Goal: Transaction & Acquisition: Book appointment/travel/reservation

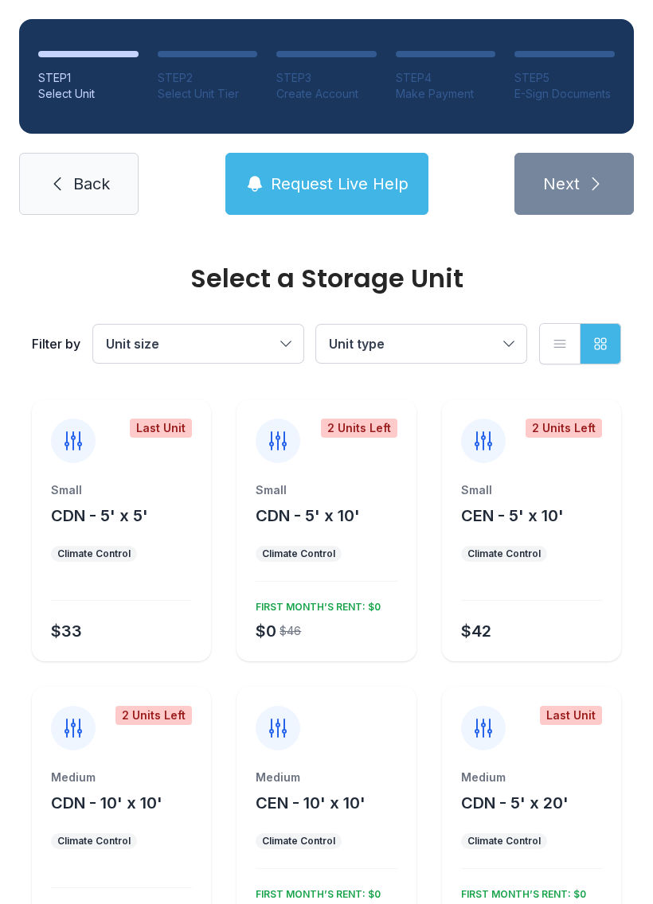
click at [453, 341] on span "Unit type" at bounding box center [413, 343] width 169 height 19
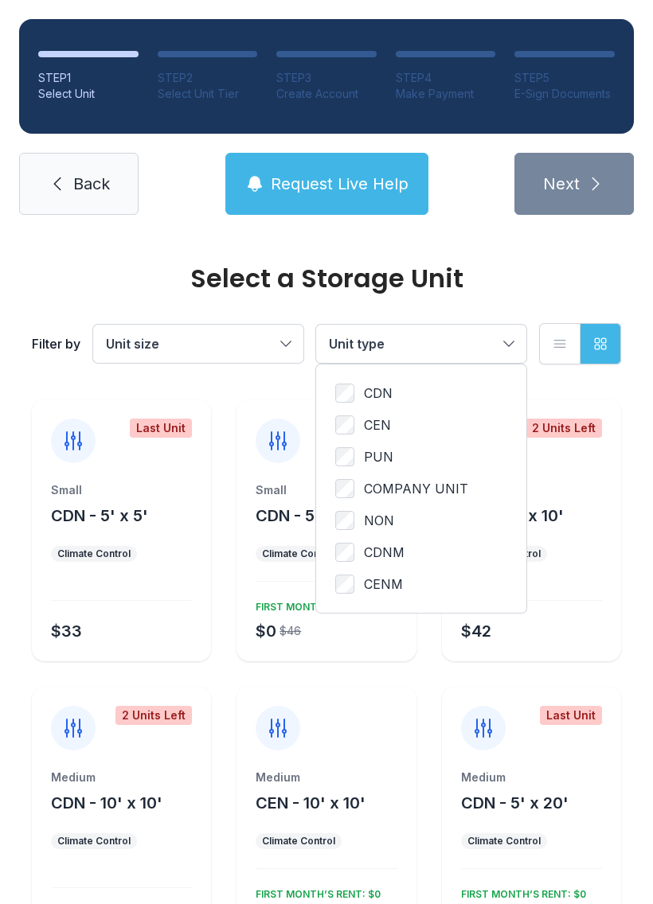
click at [504, 345] on button "Unit type" at bounding box center [421, 344] width 210 height 38
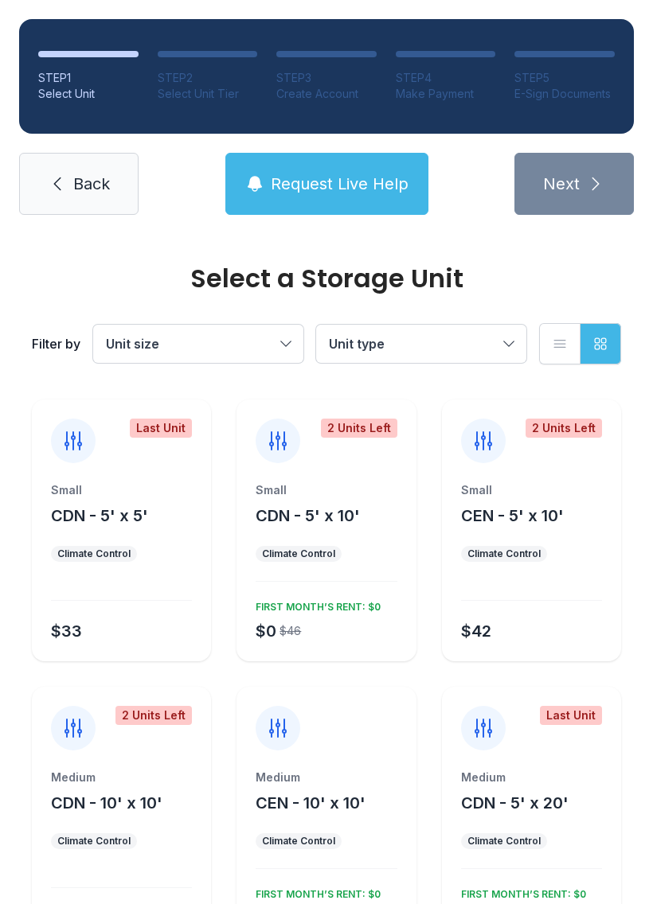
click at [271, 344] on span "Unit size" at bounding box center [190, 343] width 169 height 19
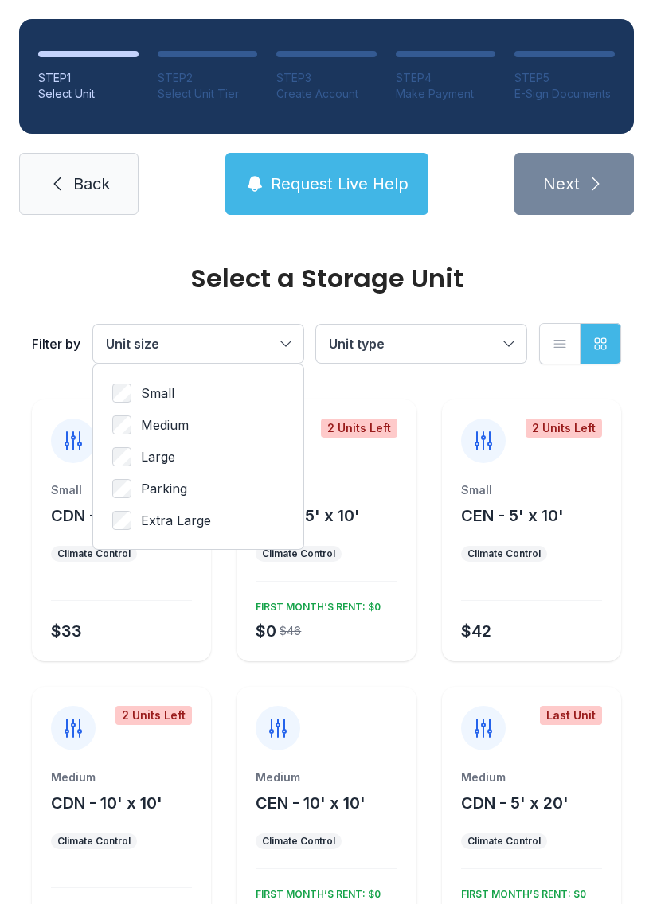
click at [283, 352] on button "Unit size" at bounding box center [198, 344] width 210 height 38
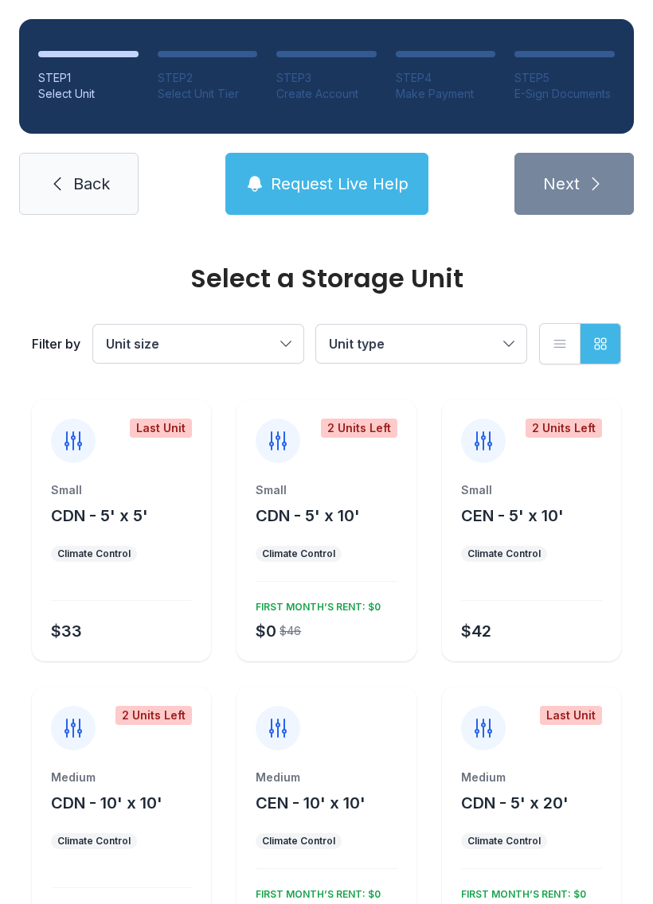
click at [248, 341] on span "Unit size" at bounding box center [190, 343] width 169 height 19
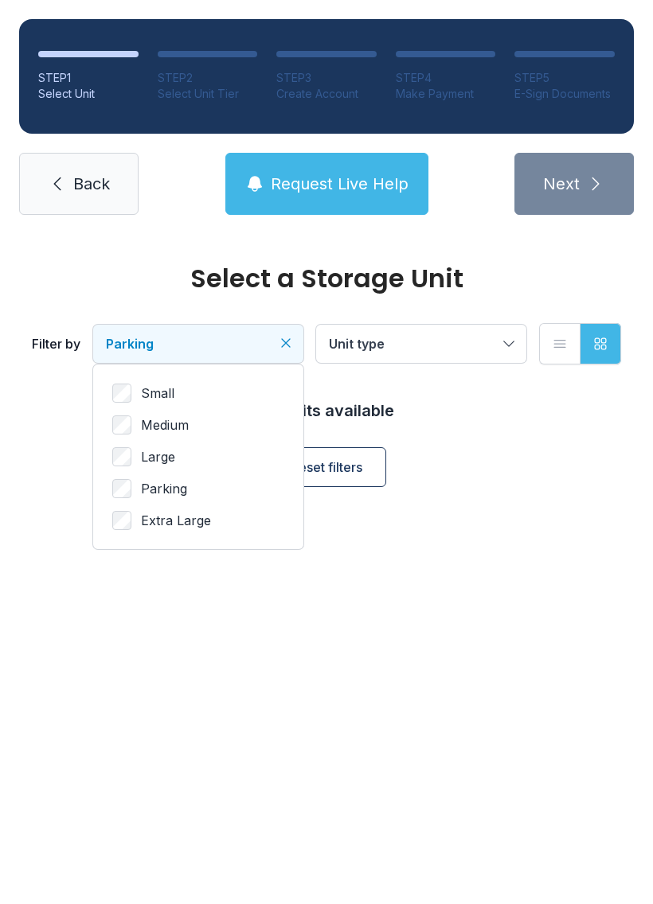
click at [428, 338] on span "Unit type" at bounding box center [413, 343] width 169 height 19
click at [260, 347] on span "Parking" at bounding box center [190, 343] width 169 height 19
click at [359, 466] on span "Reset filters" at bounding box center [327, 467] width 72 height 19
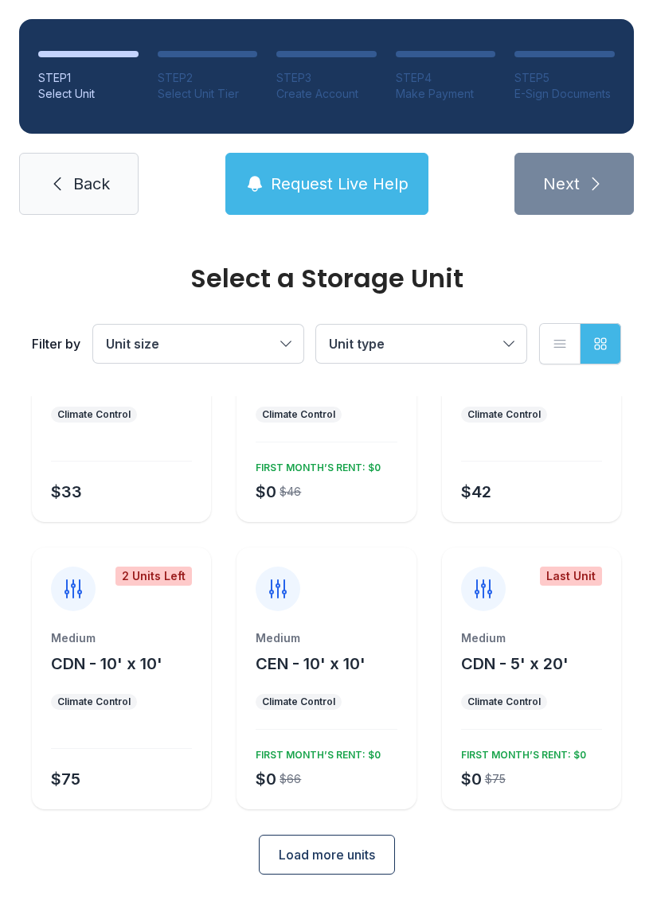
scroll to position [139, 0]
click at [65, 172] on link "Back" at bounding box center [78, 184] width 119 height 62
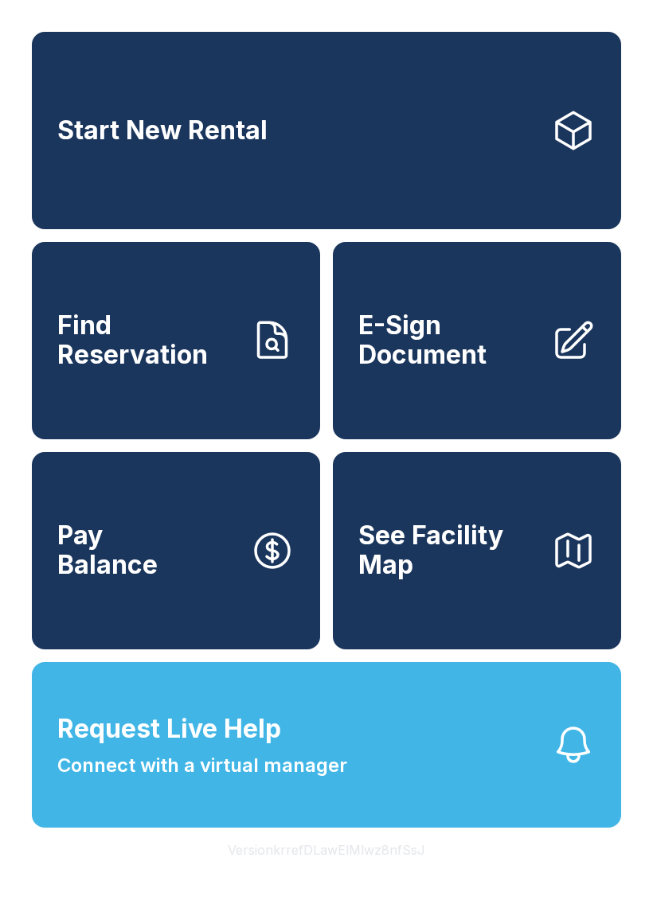
click at [481, 572] on span "See Facility Map" at bounding box center [448, 550] width 180 height 58
click at [134, 329] on span "Find Reservation" at bounding box center [147, 340] width 180 height 58
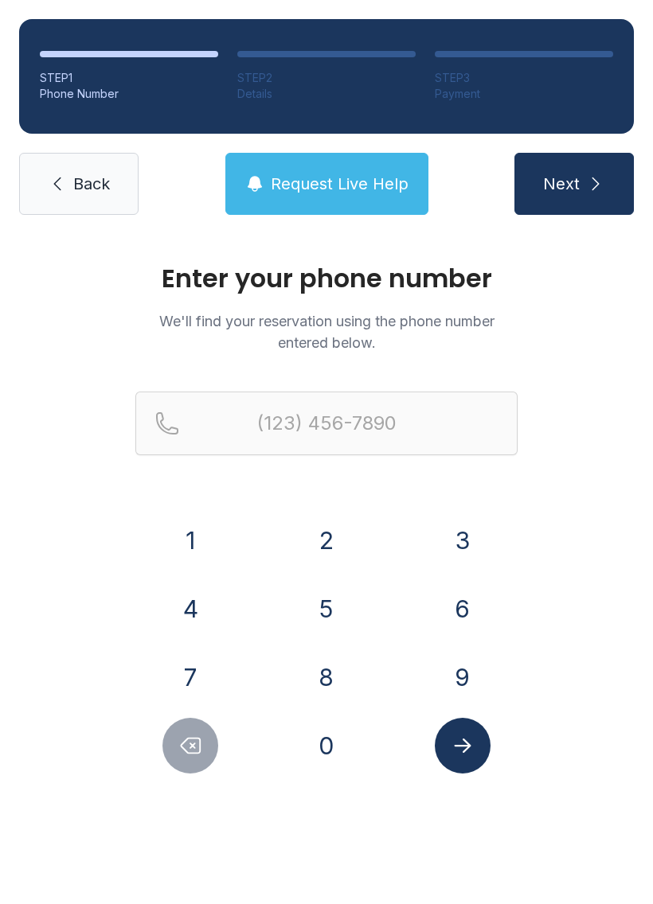
click at [193, 668] on button "7" at bounding box center [190, 678] width 56 height 56
click at [339, 748] on button "0" at bounding box center [327, 746] width 56 height 56
click at [190, 599] on button "4" at bounding box center [190, 609] width 56 height 56
click at [462, 685] on button "9" at bounding box center [463, 678] width 56 height 56
click at [178, 540] on button "1" at bounding box center [190, 541] width 56 height 56
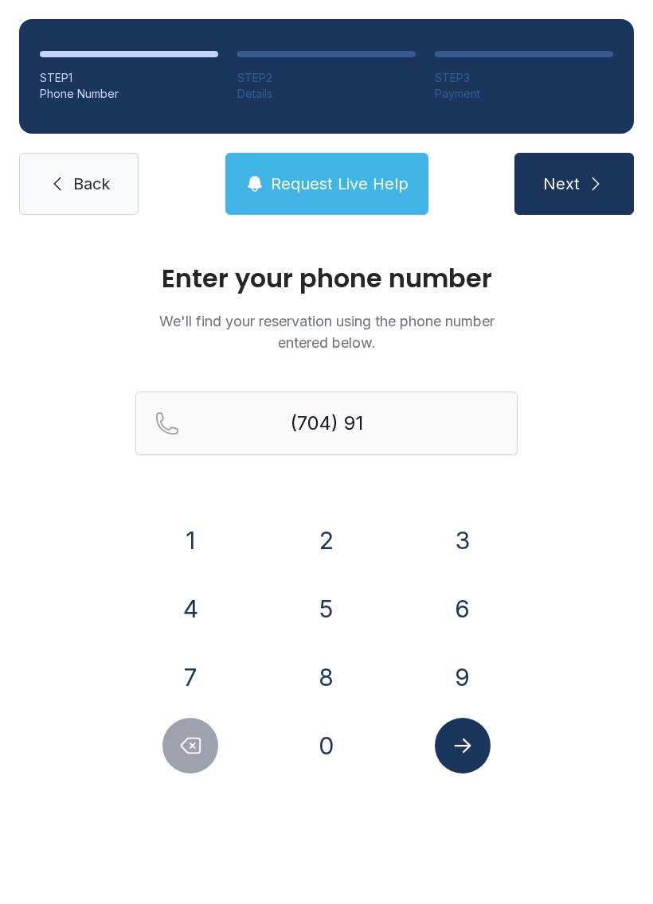
click at [474, 521] on button "3" at bounding box center [463, 541] width 56 height 56
click at [483, 534] on button "3" at bounding box center [463, 541] width 56 height 56
click at [322, 747] on button "0" at bounding box center [327, 746] width 56 height 56
click at [213, 625] on button "4" at bounding box center [190, 609] width 56 height 56
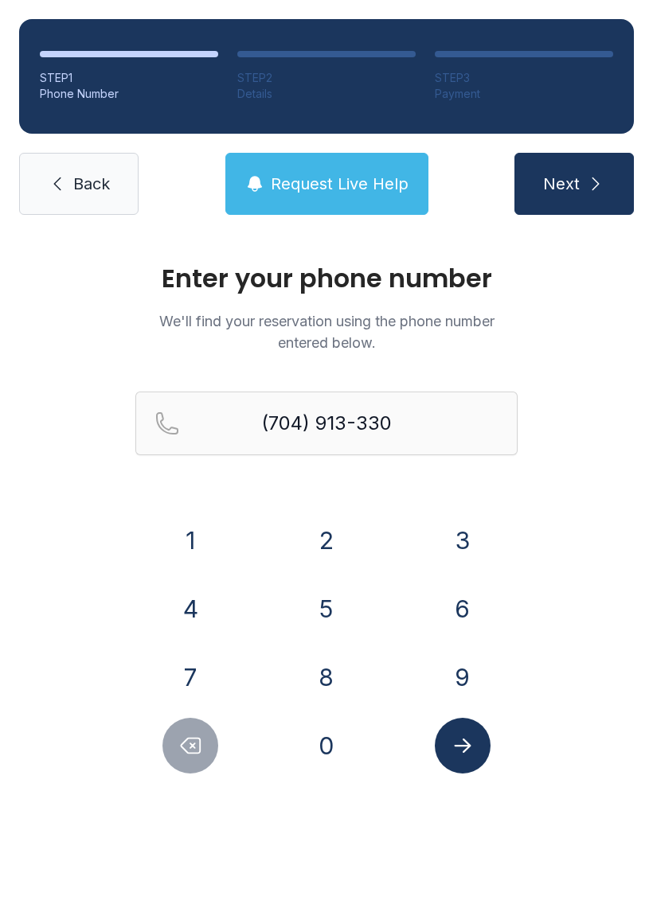
type input "[PHONE_NUMBER]"
click at [459, 734] on icon "Submit lookup form" at bounding box center [463, 746] width 24 height 24
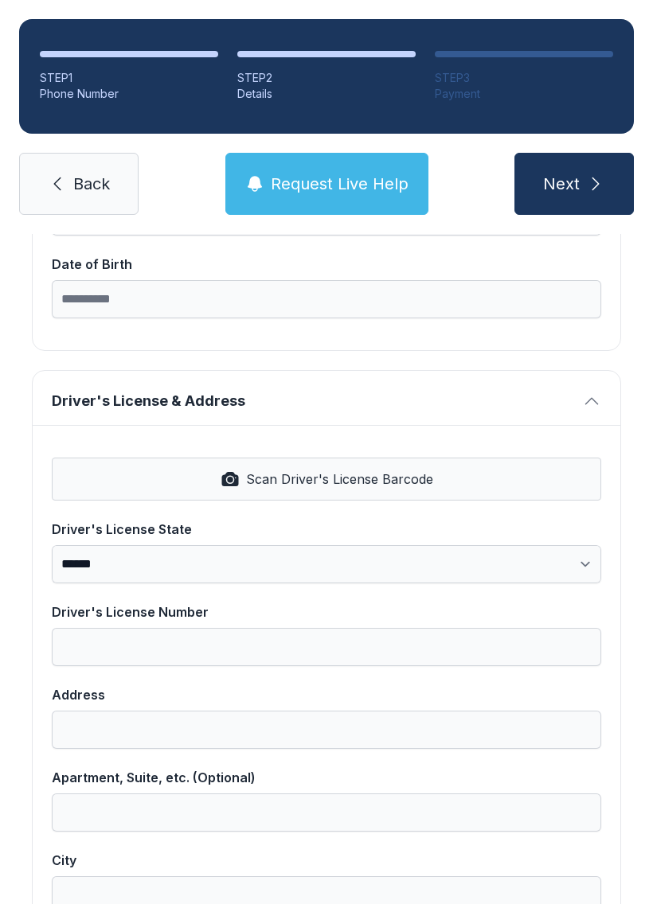
scroll to position [488, 0]
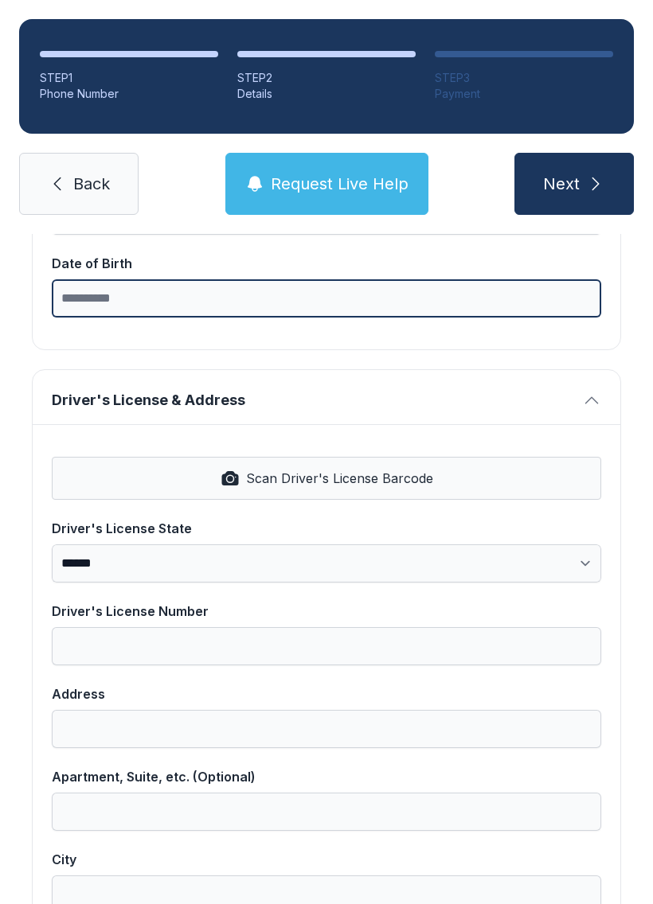
click at [136, 298] on input "Date of Birth" at bounding box center [326, 298] width 549 height 38
type input "**********"
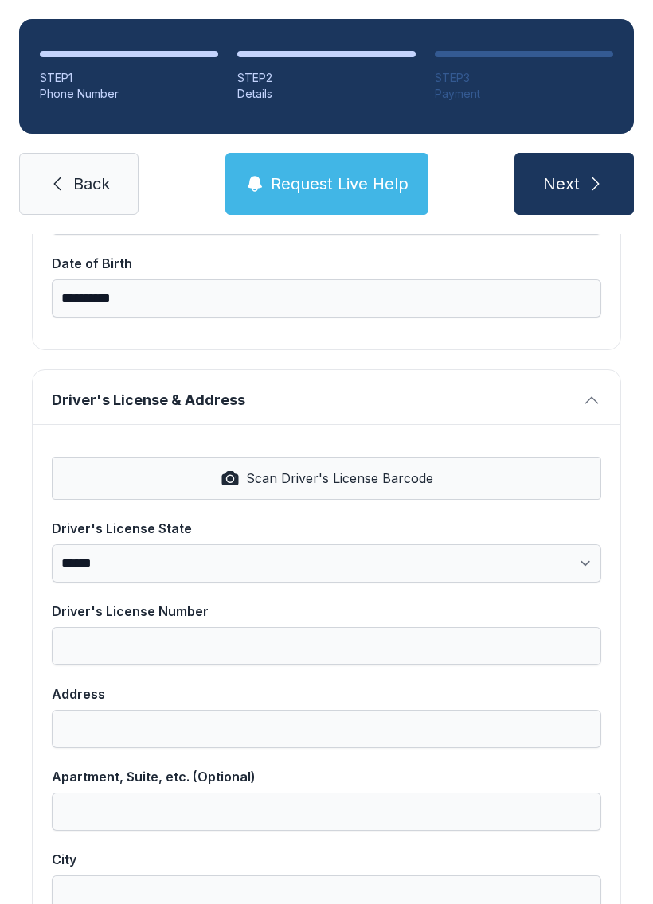
click at [330, 479] on span "Scan Driver's License Barcode" at bounding box center [339, 478] width 187 height 19
select select "**"
type input "**********"
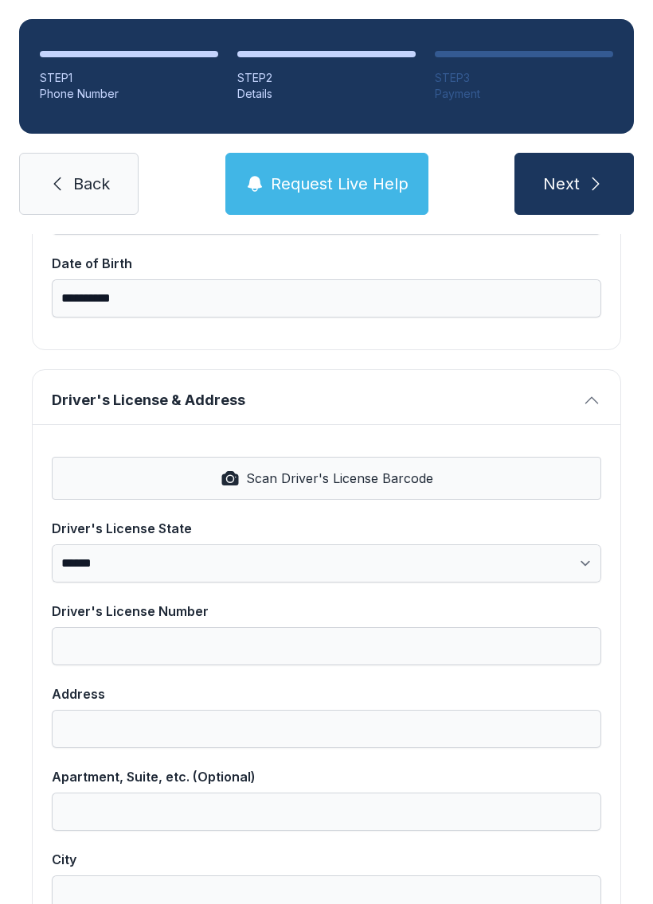
select select "**"
type input "*****"
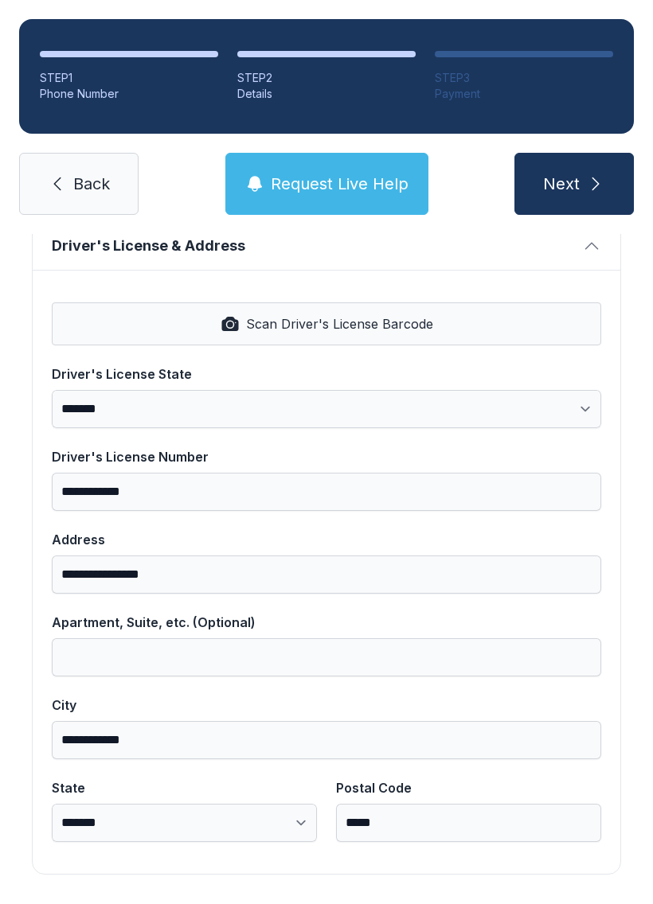
scroll to position [642, 0]
click at [571, 164] on button "Next" at bounding box center [573, 184] width 119 height 62
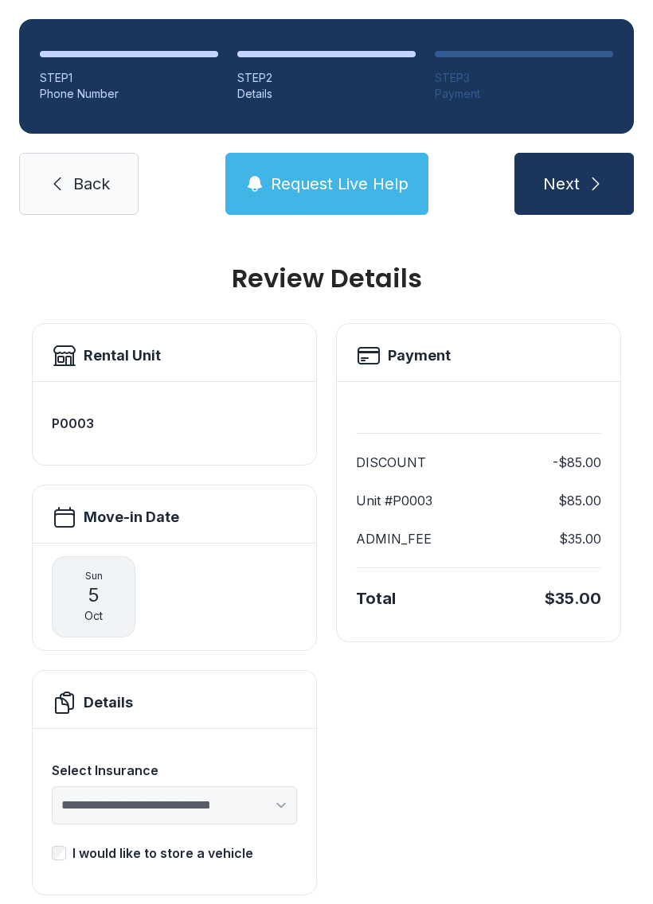
click at [129, 612] on div "[DATE]" at bounding box center [94, 596] width 84 height 81
click at [94, 601] on span "5" at bounding box center [94, 595] width 12 height 25
click at [106, 503] on div "Move-in Date" at bounding box center [174, 514] width 283 height 57
click at [164, 512] on h2 "Move-in Date" at bounding box center [132, 517] width 96 height 22
click at [103, 598] on div "[DATE]" at bounding box center [94, 596] width 84 height 81
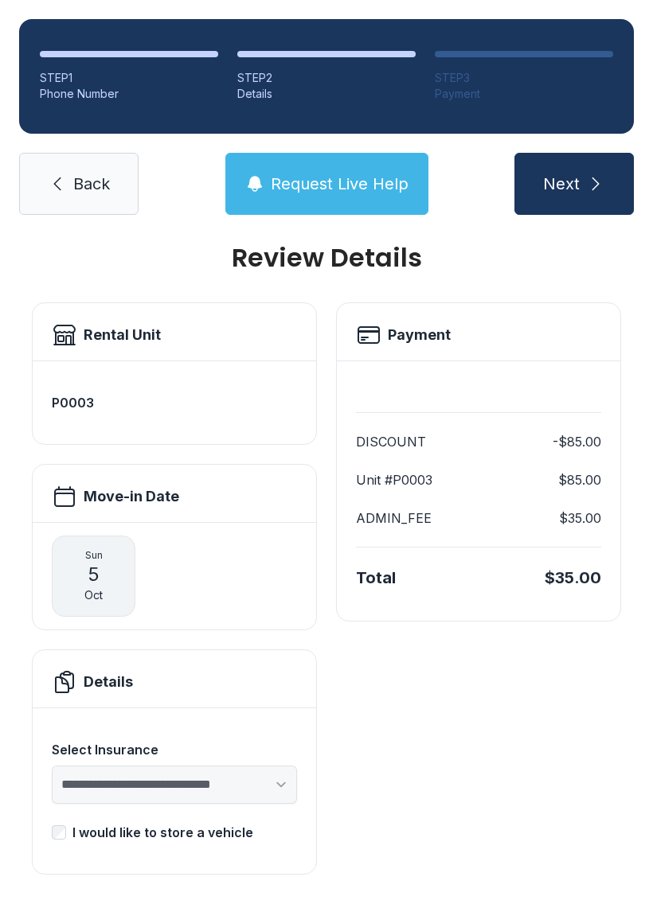
scroll to position [20, 0]
click at [103, 553] on div "[DATE]" at bounding box center [94, 577] width 84 height 81
click at [72, 496] on icon at bounding box center [64, 497] width 25 height 25
click at [154, 490] on h2 "Move-in Date" at bounding box center [132, 497] width 96 height 22
click at [102, 595] on span "Oct" at bounding box center [93, 596] width 18 height 16
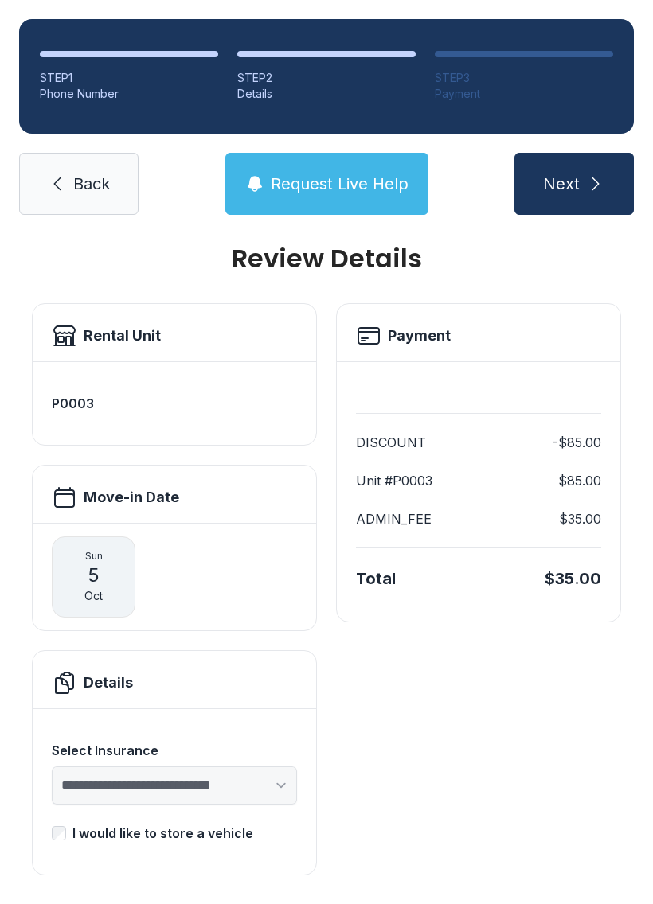
click at [127, 574] on div "[DATE]" at bounding box center [94, 577] width 84 height 81
click at [206, 594] on div "[DATE]" at bounding box center [174, 576] width 283 height 107
click at [121, 564] on div "[DATE]" at bounding box center [94, 577] width 84 height 81
click at [208, 587] on div "[DATE]" at bounding box center [174, 576] width 283 height 107
